Goal: Information Seeking & Learning: Learn about a topic

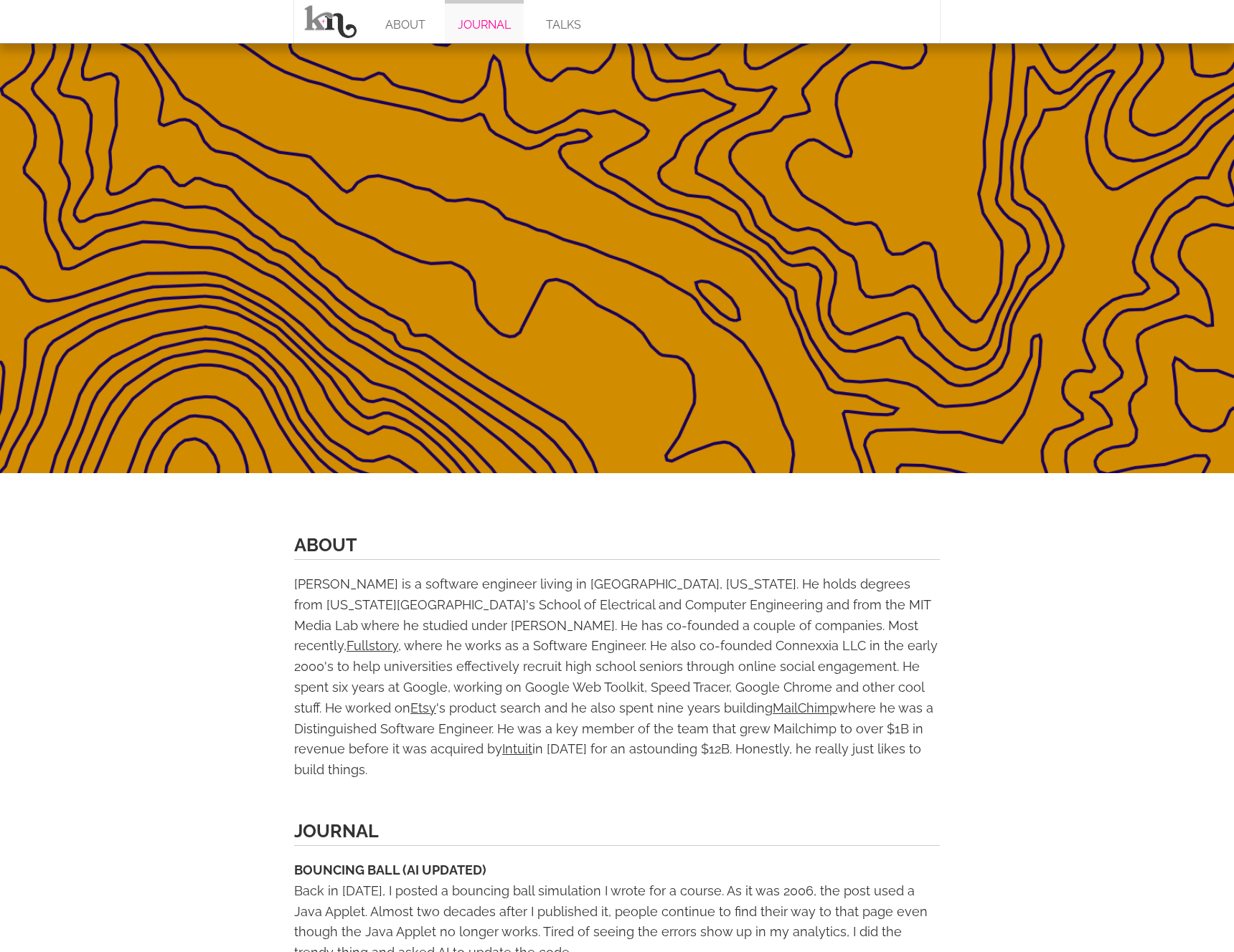
click at [483, 17] on link "JOURNAL" at bounding box center [484, 22] width 79 height 43
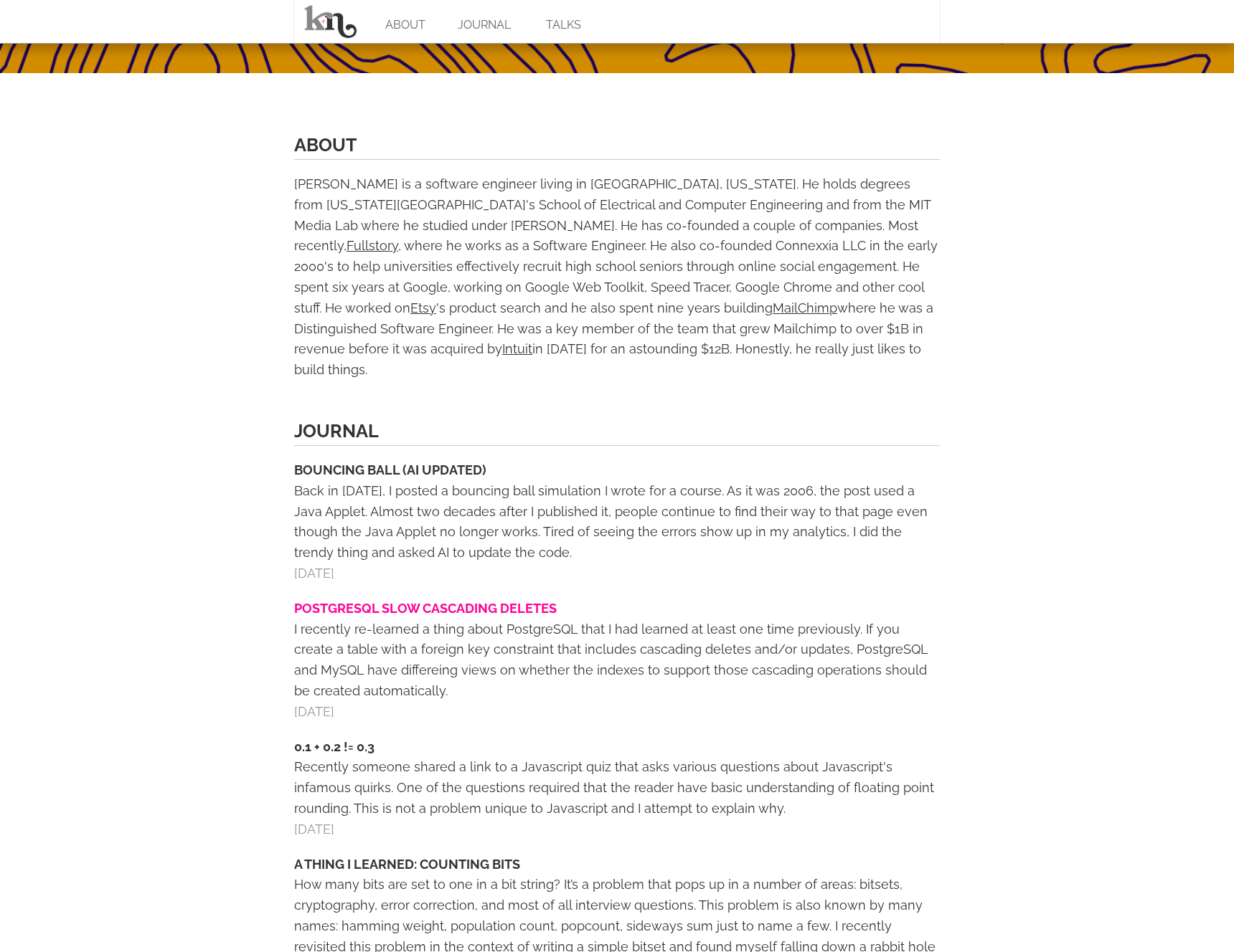
scroll to position [407, 0]
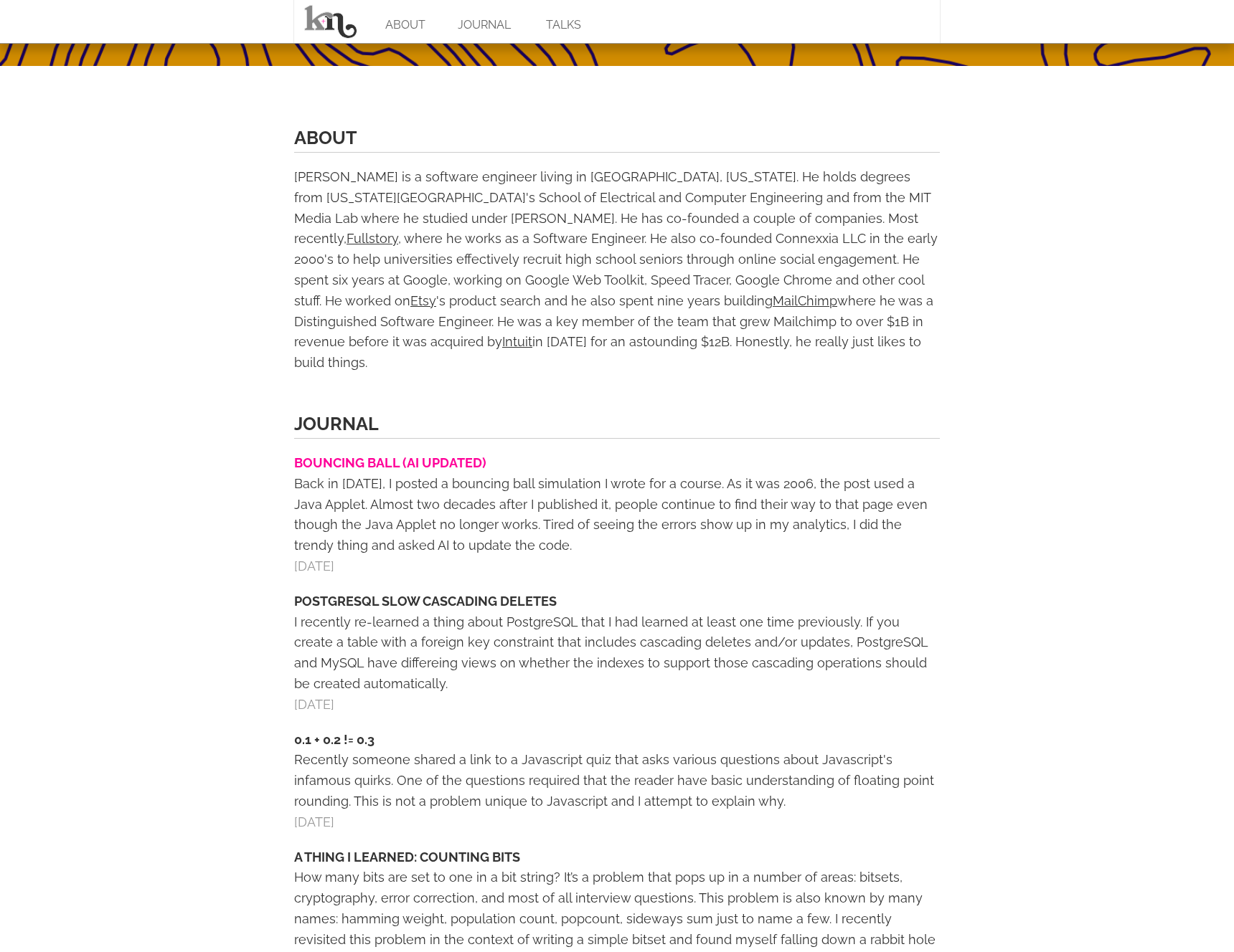
click at [386, 455] on link "BOUNCING BALL (AI UPDATED)" at bounding box center [390, 462] width 193 height 15
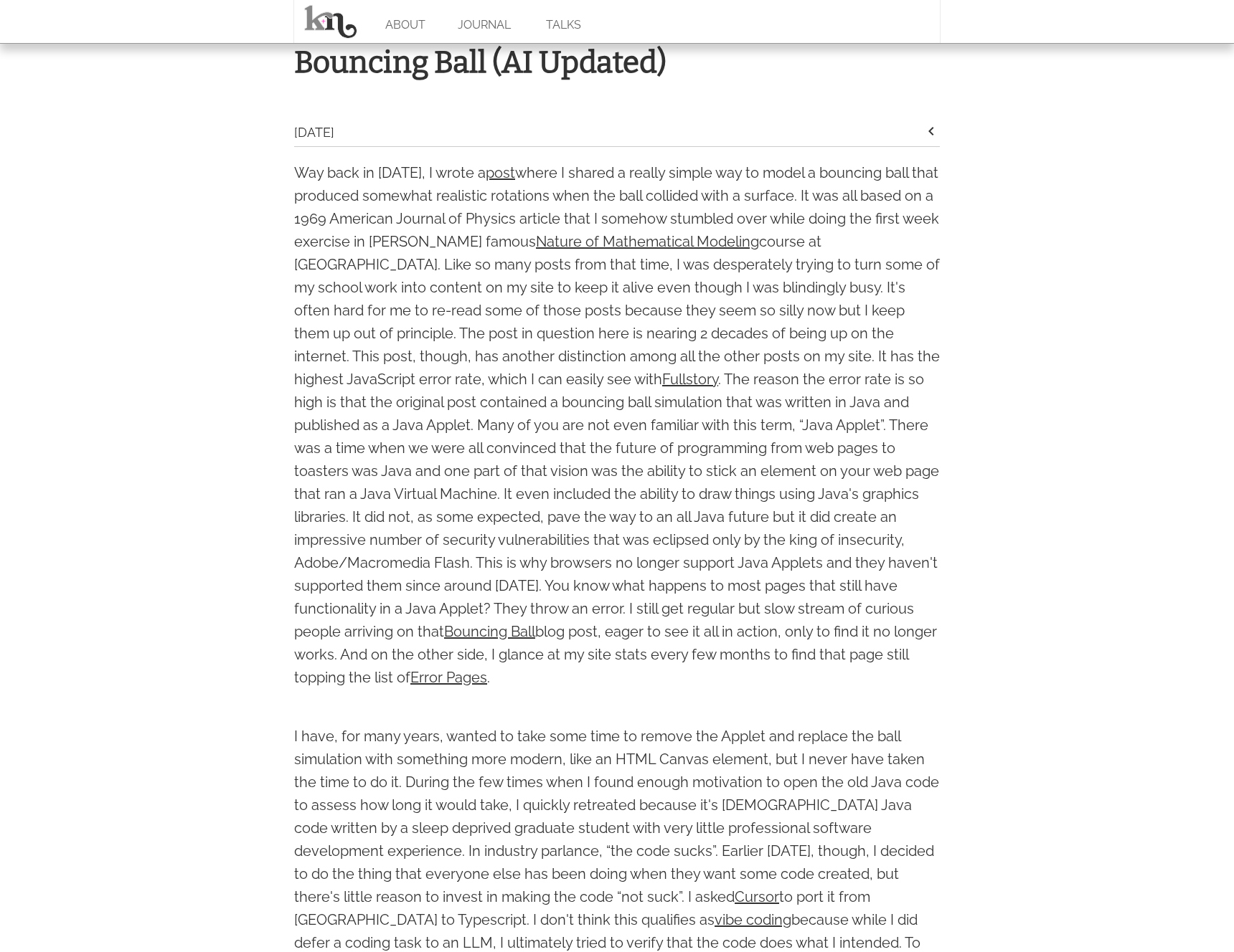
scroll to position [450, 0]
click at [527, 870] on p "I have, for many years, wanted to take some time to remove the Applet and repla…" at bounding box center [617, 850] width 646 height 252
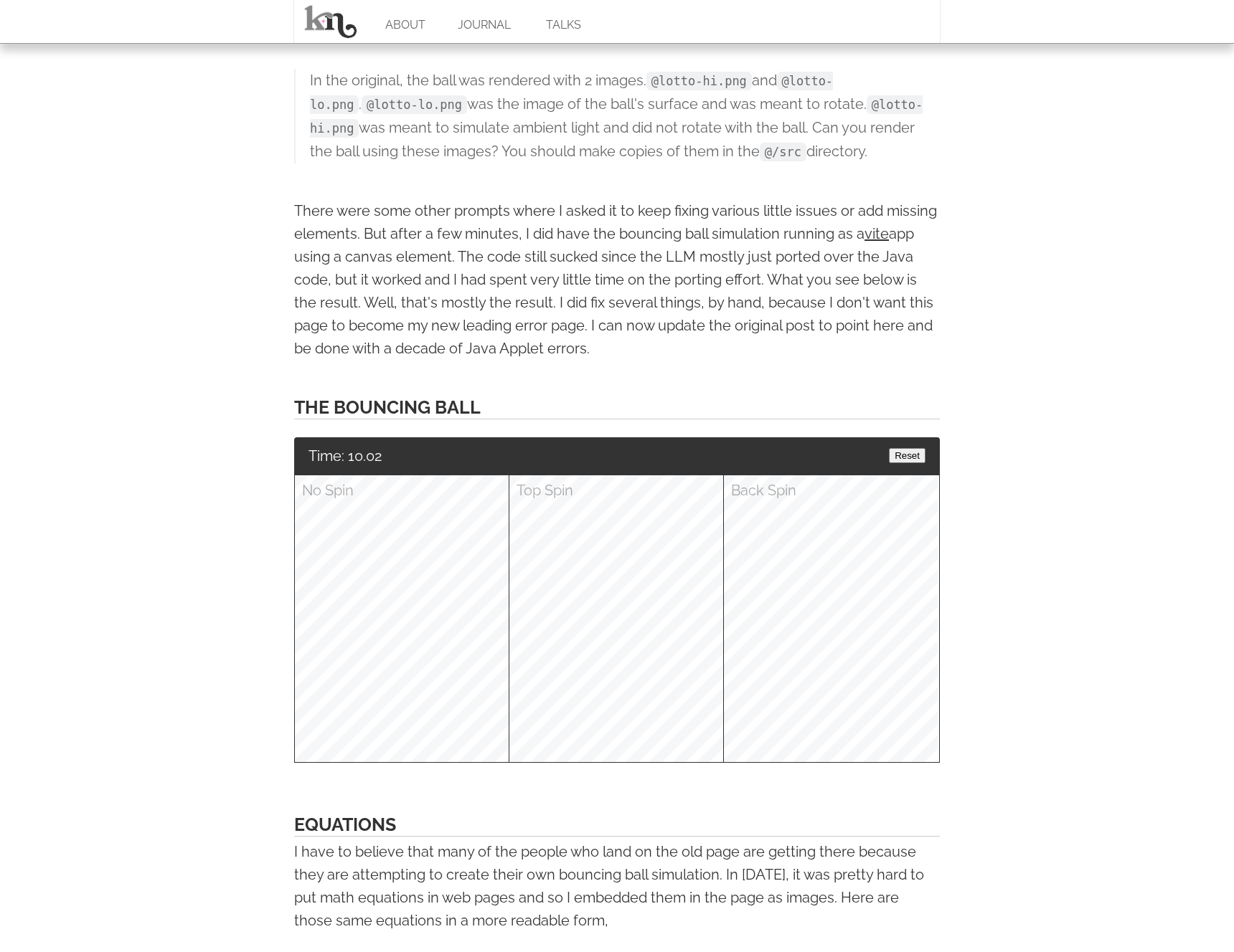
scroll to position [1663, 0]
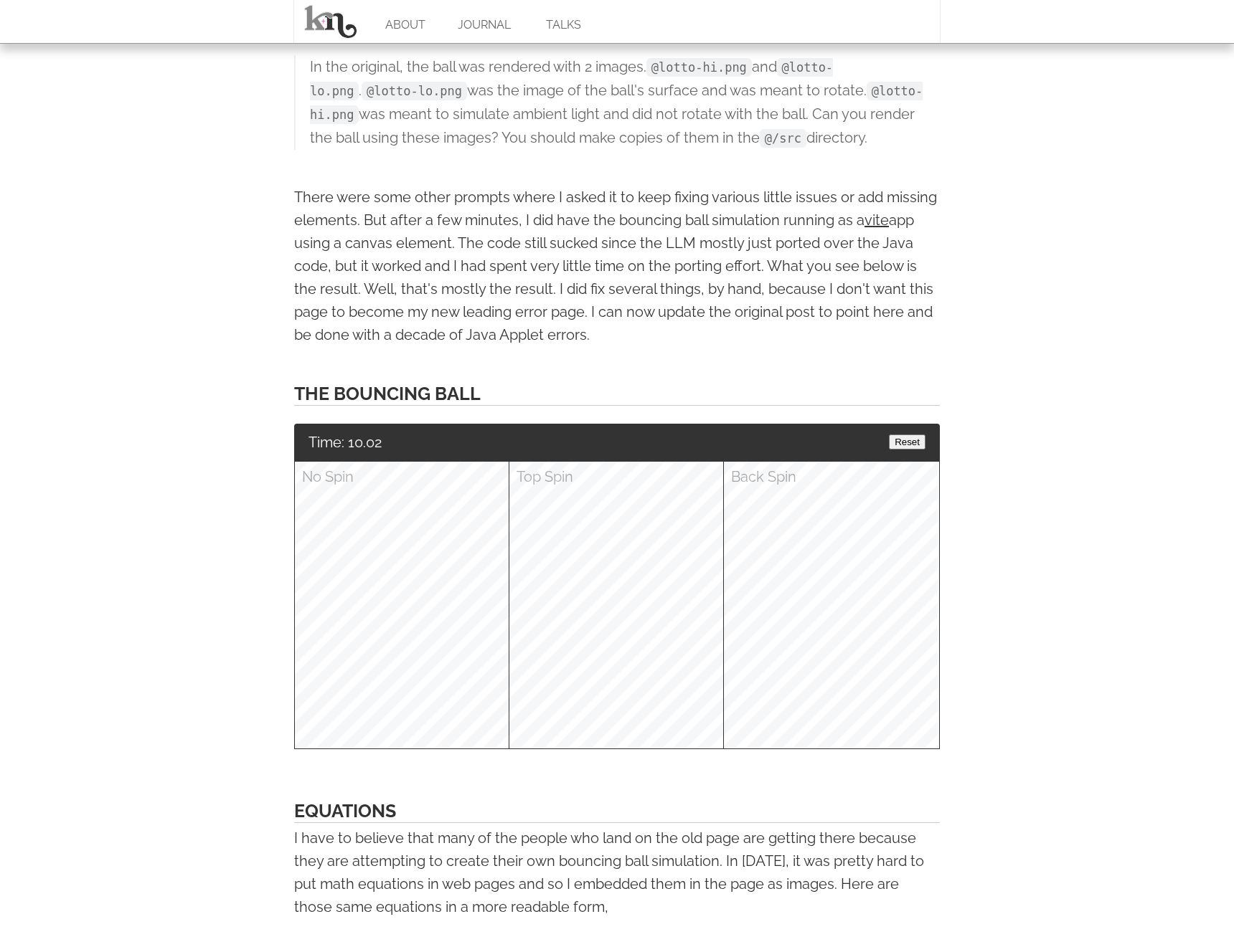
click at [916, 434] on button "Reset" at bounding box center [907, 441] width 36 height 15
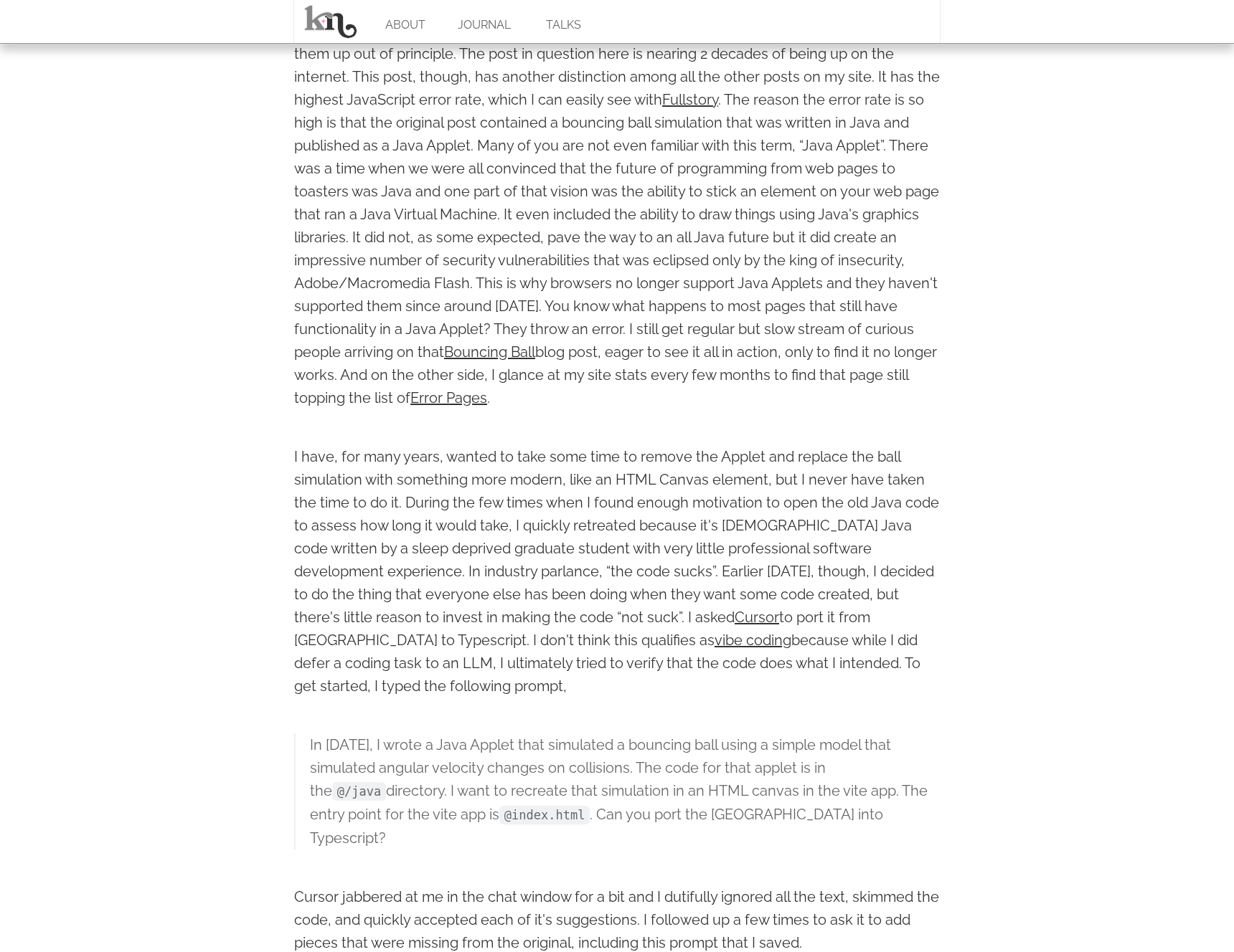
scroll to position [713, 0]
